Goal: Task Accomplishment & Management: Complete application form

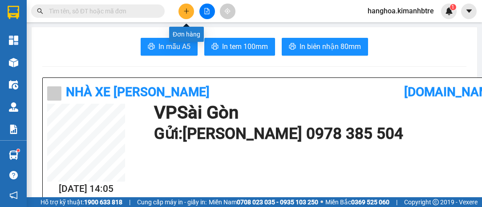
click at [184, 7] on button at bounding box center [186, 12] width 16 height 16
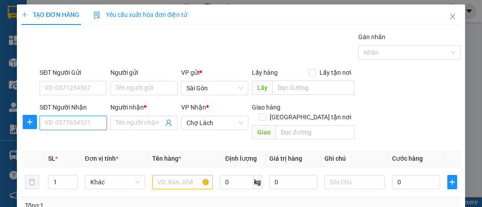
click at [80, 124] on input "SĐT Người Nhận" at bounding box center [73, 123] width 67 height 14
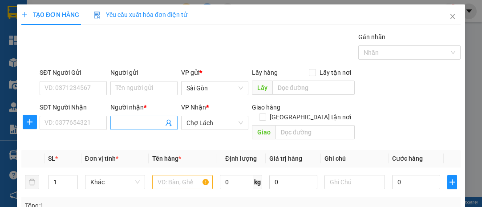
click at [126, 116] on span at bounding box center [143, 123] width 67 height 14
type input "[PERSON_NAME]"
drag, startPoint x: 161, startPoint y: 122, endPoint x: 59, endPoint y: 114, distance: 102.2
click at [59, 114] on div "SĐT Người Nhận VD: 0377654321 Người nhận * [PERSON_NAME] VP Nhận * Chợ Lách Gia…" at bounding box center [250, 122] width 424 height 41
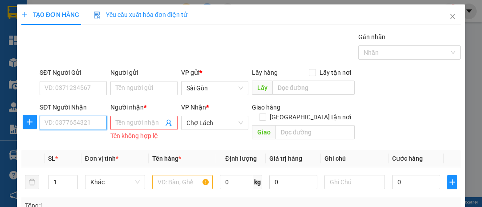
click at [60, 123] on input "SĐT Người Nhận" at bounding box center [73, 123] width 67 height 14
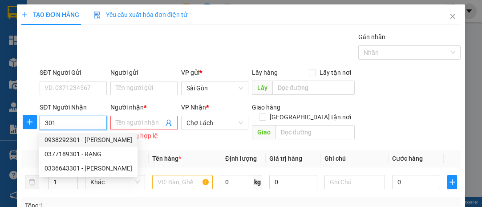
drag, startPoint x: 54, startPoint y: 119, endPoint x: 19, endPoint y: 116, distance: 34.9
click at [21, 116] on div "SĐT Người Nhận 301 Người nhận * Tên người nhận Tên không hợp lệ VP Nhận * Chợ L…" at bounding box center [240, 122] width 441 height 41
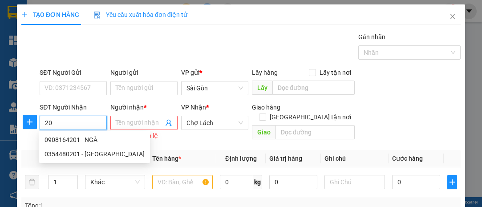
type input "2"
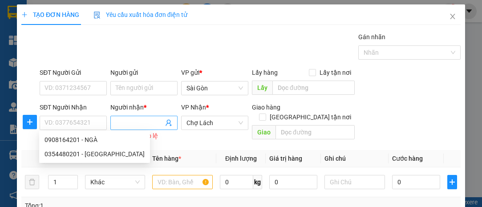
click at [127, 123] on input "Người nhận *" at bounding box center [140, 123] width 48 height 10
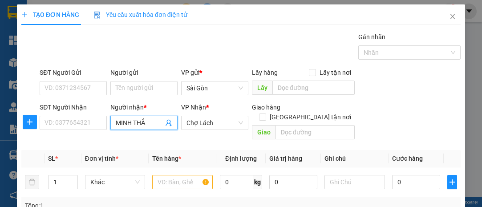
type input "MINH THẮM"
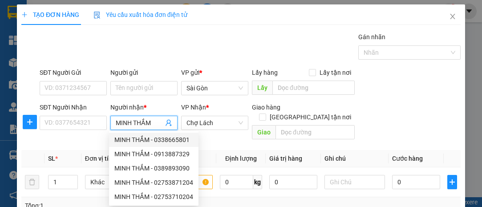
click at [175, 138] on div "MINH THẮM - 0338665801" at bounding box center [153, 140] width 79 height 10
type input "0338665801"
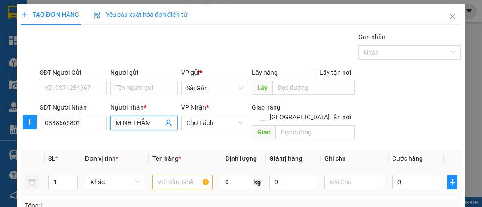
type input "MINH THẮM"
click at [181, 175] on input "text" at bounding box center [182, 182] width 60 height 14
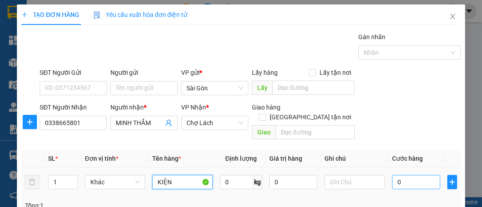
type input "KIỆN"
click at [416, 175] on input "0" at bounding box center [416, 182] width 48 height 14
type input "003"
type input "3"
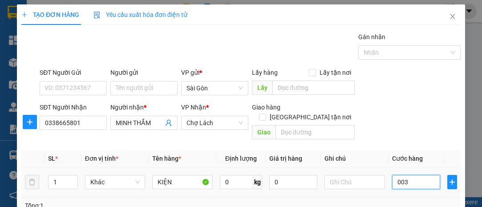
type input "0.030"
type input "30"
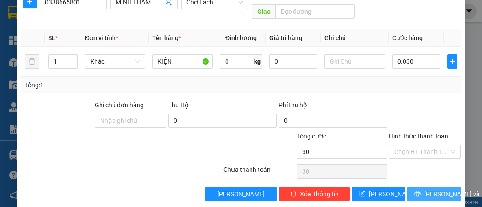
type input "30.000"
click at [432, 189] on span "[PERSON_NAME] và In" at bounding box center [455, 194] width 62 height 10
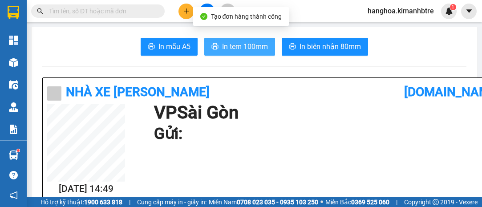
click at [254, 44] on span "In tem 100mm" at bounding box center [245, 46] width 46 height 11
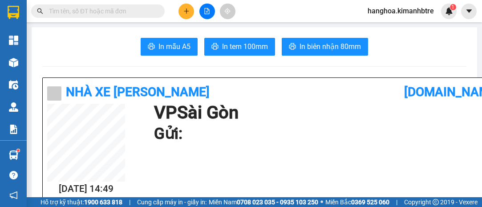
click at [184, 11] on icon "plus" at bounding box center [186, 11] width 5 height 0
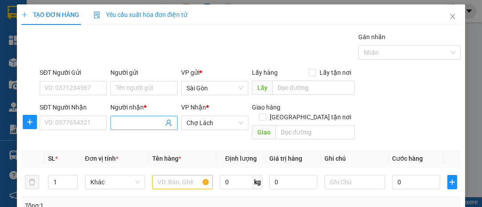
click at [121, 126] on input "Người nhận *" at bounding box center [140, 123] width 48 height 10
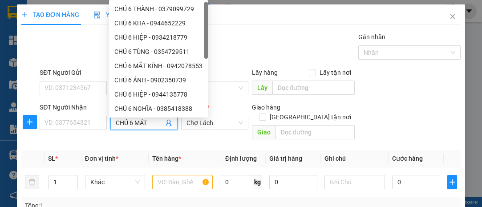
type input "CHÚ 6 MẮT"
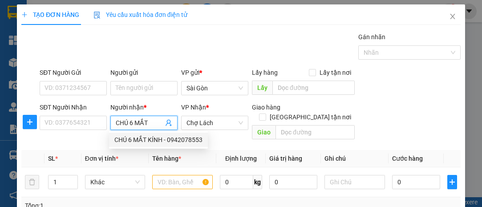
click at [134, 136] on div "CHÚ 6 MẮT KÍNH - 0942078553" at bounding box center [158, 140] width 88 height 10
type input "0942078553"
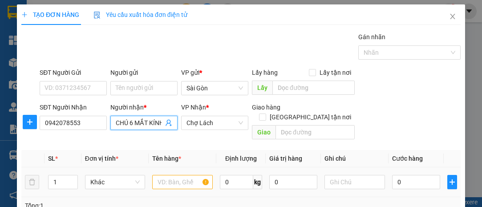
type input "CHÚ 6 MẮT KÍNH"
click at [167, 175] on input "text" at bounding box center [182, 182] width 60 height 14
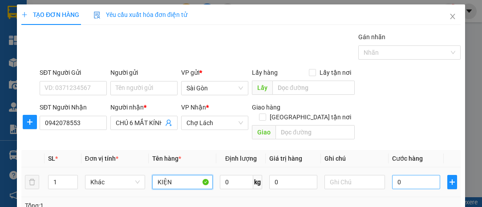
type input "KIỆN"
click at [411, 175] on input "0" at bounding box center [416, 182] width 48 height 14
type input "004"
type input "4"
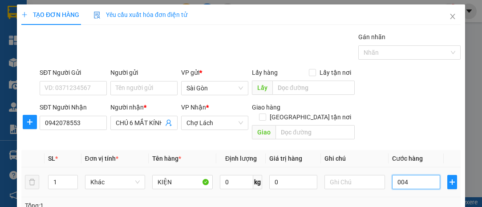
type input "0.040"
type input "40"
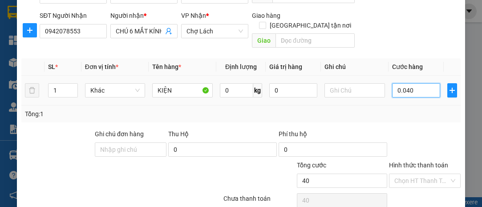
scroll to position [121, 0]
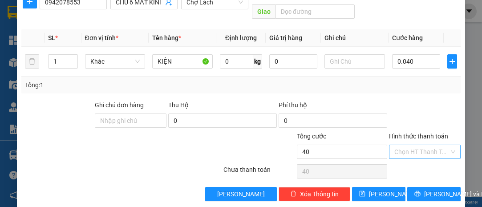
click at [423, 145] on input "Hình thức thanh toán" at bounding box center [421, 151] width 55 height 13
type input "40.000"
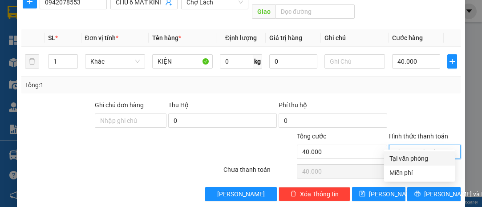
click at [423, 106] on div at bounding box center [424, 115] width 73 height 31
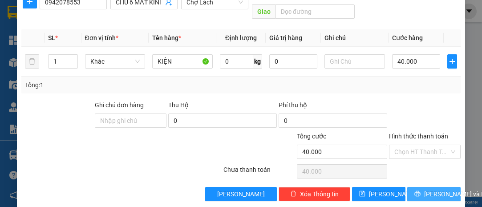
click at [435, 189] on span "[PERSON_NAME] và In" at bounding box center [455, 194] width 62 height 10
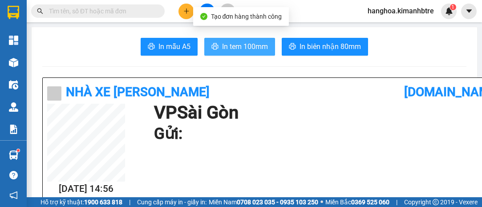
click at [233, 45] on span "In tem 100mm" at bounding box center [245, 46] width 46 height 11
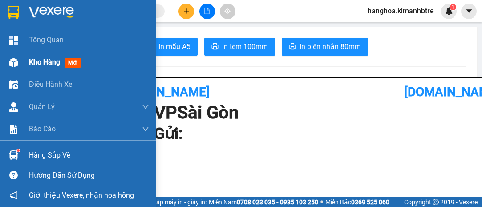
click at [47, 60] on span "Kho hàng" at bounding box center [44, 62] width 31 height 8
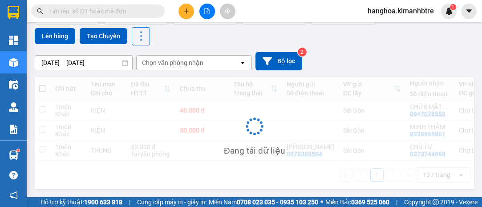
scroll to position [70, 0]
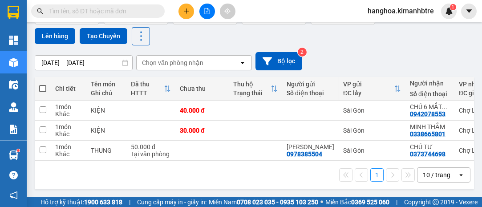
click at [43, 86] on span at bounding box center [42, 88] width 7 height 7
click at [43, 84] on input "checkbox" at bounding box center [43, 84] width 0 height 0
checkbox input "true"
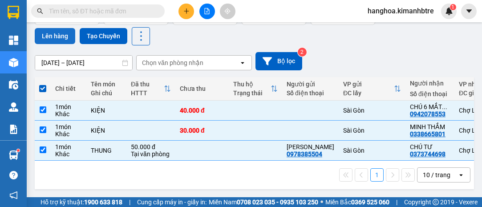
click at [53, 33] on button "Lên hàng" at bounding box center [55, 36] width 40 height 16
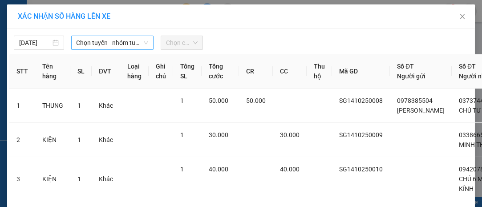
click at [87, 37] on span "Chọn tuyến - nhóm tuyến" at bounding box center [113, 42] width 72 height 13
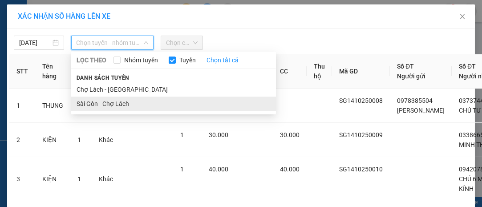
click at [121, 107] on li "Sài Gòn - Chợ Lách" at bounding box center [173, 104] width 205 height 14
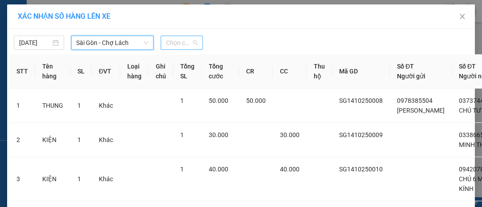
click at [166, 43] on span "Chọn chuyến" at bounding box center [181, 42] width 31 height 13
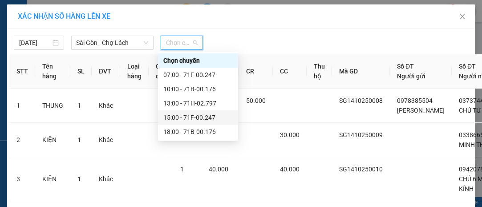
click at [212, 116] on div "15:00 - 71F-00.247" at bounding box center [197, 118] width 69 height 10
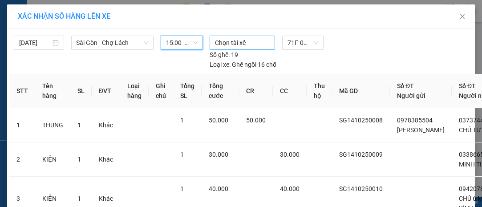
click at [229, 41] on div at bounding box center [242, 42] width 61 height 11
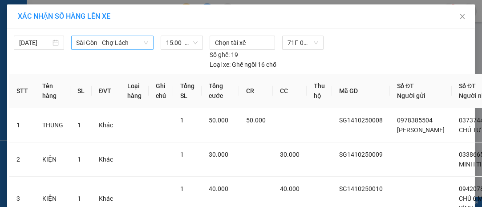
click at [97, 43] on span "Sài Gòn - Chợ Lách" at bounding box center [113, 42] width 72 height 13
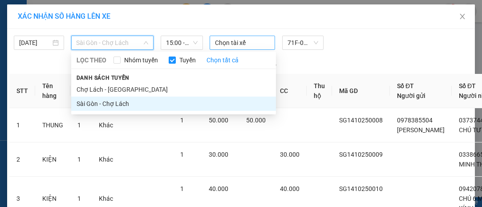
click at [250, 43] on div at bounding box center [242, 42] width 61 height 11
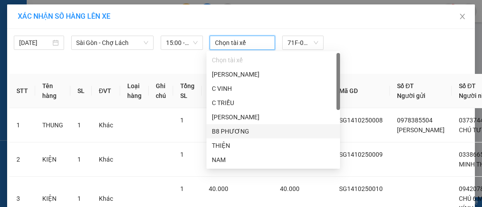
click at [278, 131] on div "B8 PHƯƠNG" at bounding box center [273, 131] width 123 height 10
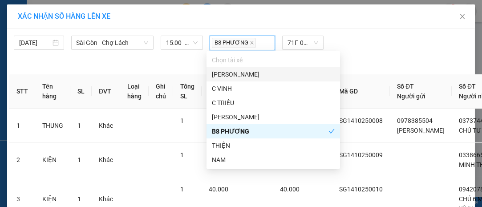
click at [392, 61] on div "B8 PHƯƠNG 71F-00.247 Số ghế: 19 Loại xe: Ghế ngồi 16 chỗ" at bounding box center [303, 53] width 194 height 34
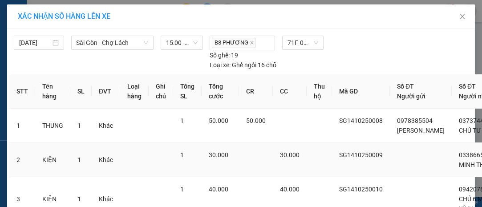
scroll to position [113, 0]
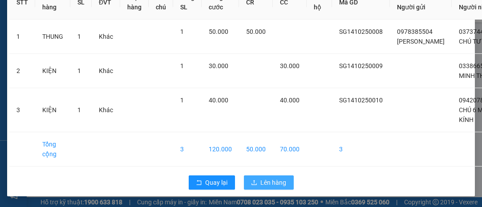
click at [278, 179] on span "Lên hàng" at bounding box center [274, 182] width 26 height 10
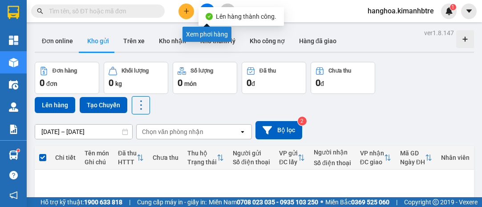
click at [206, 7] on button at bounding box center [207, 12] width 16 height 16
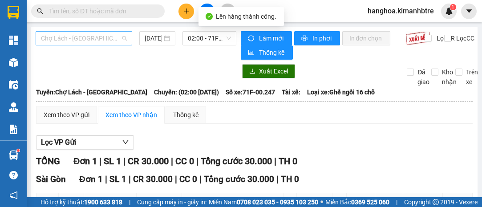
click at [118, 42] on span "Chợ Lách - [GEOGRAPHIC_DATA]" at bounding box center [84, 38] width 86 height 13
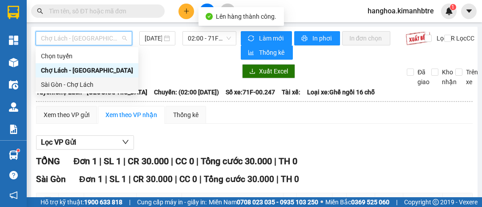
click at [118, 83] on div "Sài Gòn - Chợ Lách" at bounding box center [87, 85] width 92 height 10
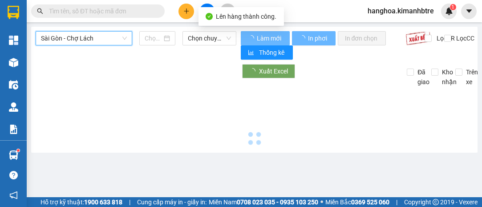
type input "[DATE]"
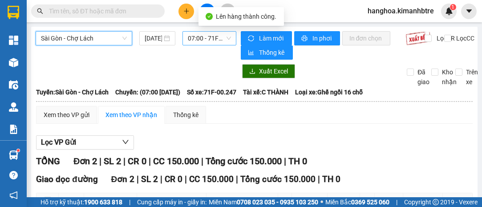
click at [210, 39] on span "07:00 - 71F-00.247" at bounding box center [209, 38] width 43 height 13
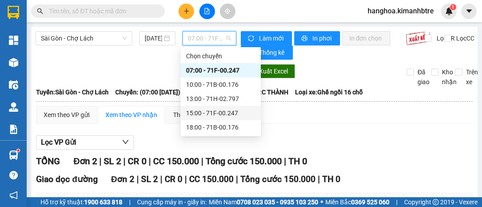
click at [231, 110] on div "15:00 - 71F-00.247" at bounding box center [220, 113] width 69 height 10
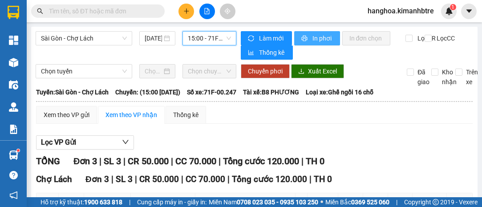
click at [302, 37] on icon "printer" at bounding box center [304, 39] width 6 height 6
